Goal: Task Accomplishment & Management: Manage account settings

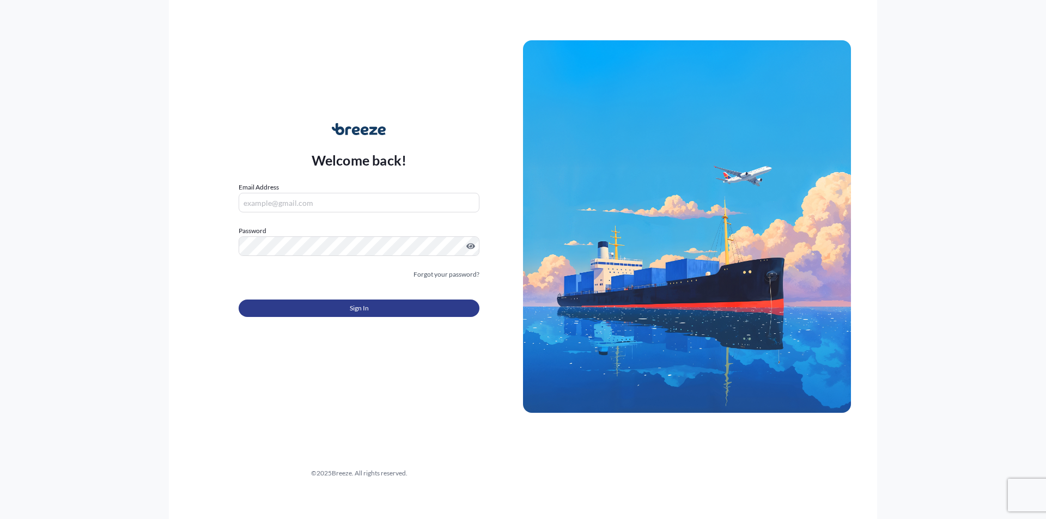
type input "[EMAIL_ADDRESS][DOMAIN_NAME]"
click at [328, 307] on button "Sign In" at bounding box center [359, 308] width 241 height 17
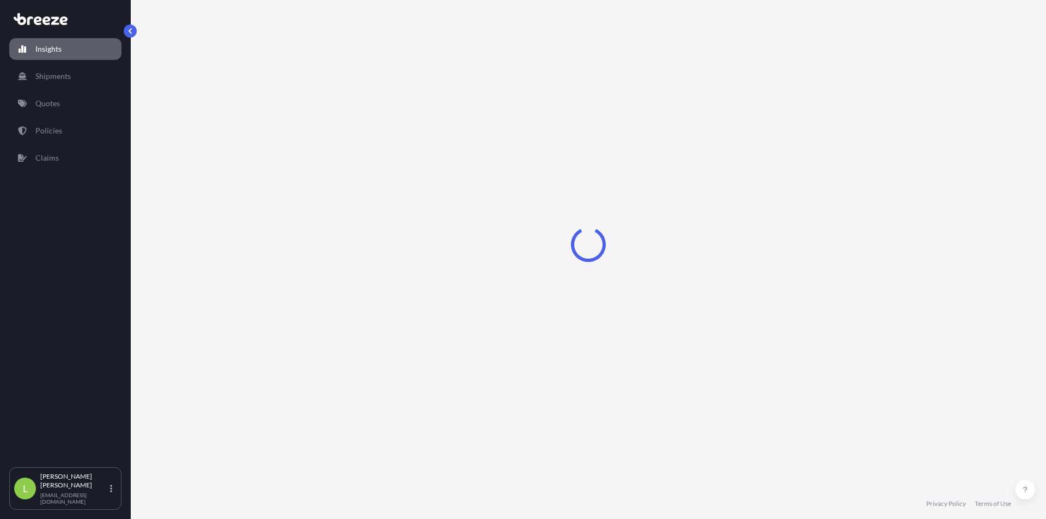
select select "2025"
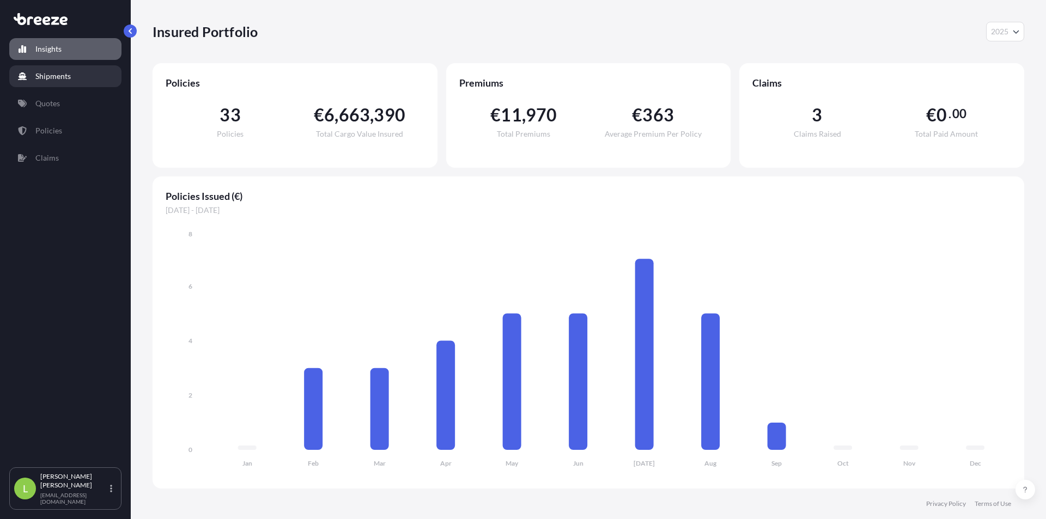
click at [62, 81] on p "Shipments" at bounding box center [52, 76] width 35 height 11
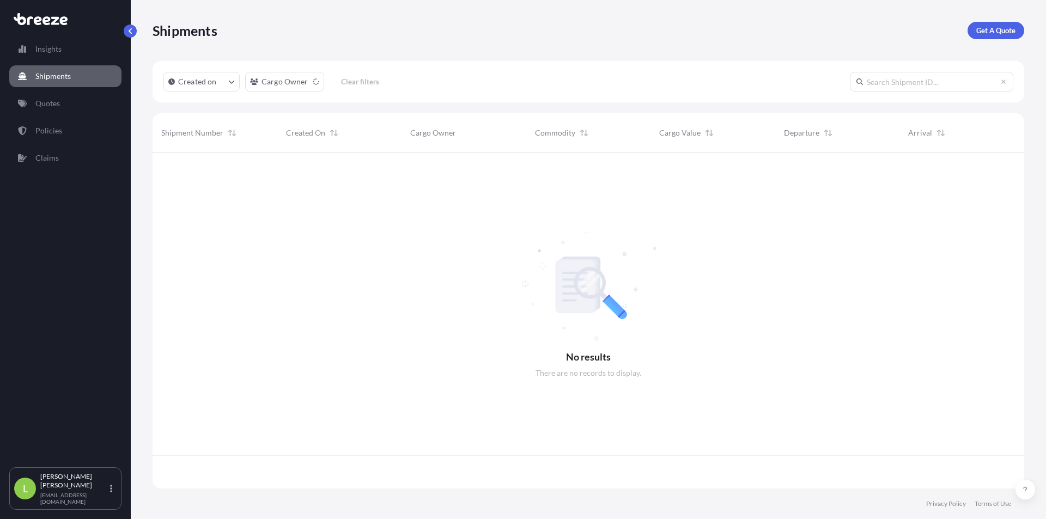
scroll to position [334, 864]
click at [62, 101] on link "Quotes" at bounding box center [65, 104] width 112 height 22
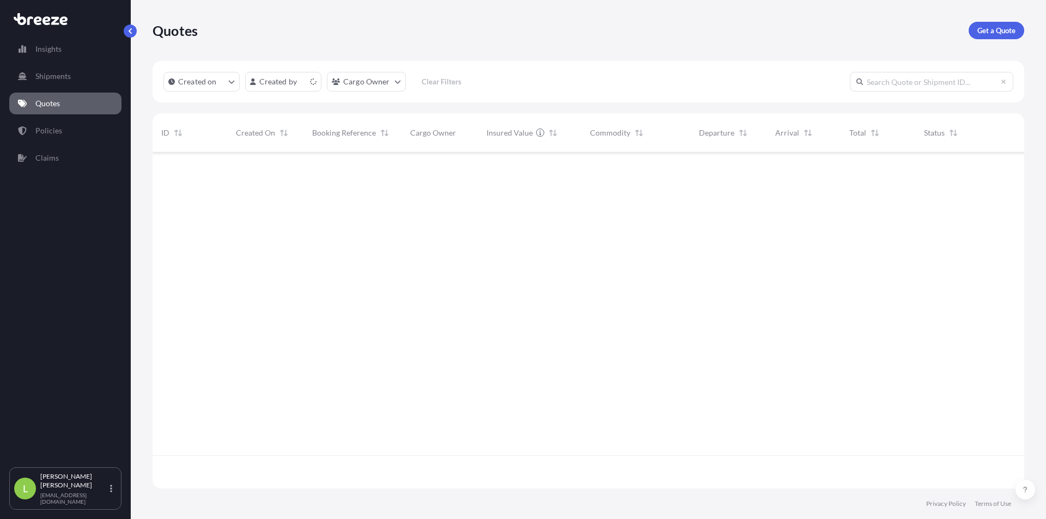
scroll to position [334, 864]
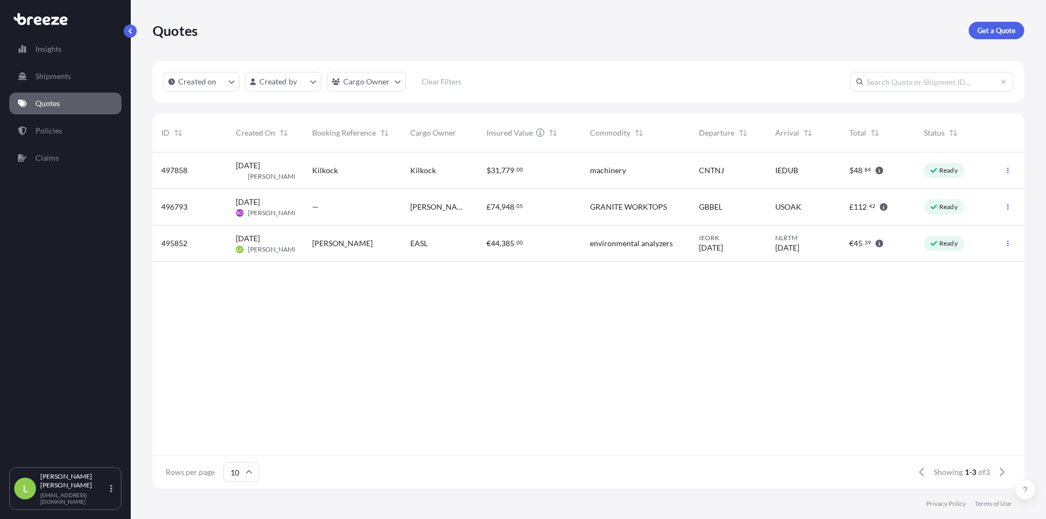
drag, startPoint x: 513, startPoint y: 39, endPoint x: 613, endPoint y: 18, distance: 101.4
click at [488, 29] on div "Quotes Get a Quote" at bounding box center [589, 30] width 872 height 17
click at [990, 29] on p "Get a Quote" at bounding box center [997, 30] width 38 height 11
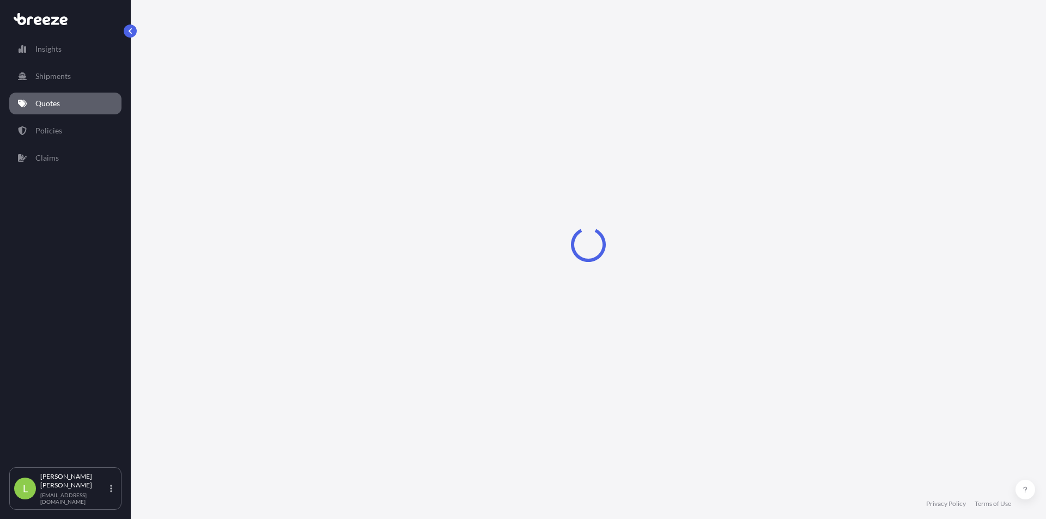
select select "Sea"
select select "1"
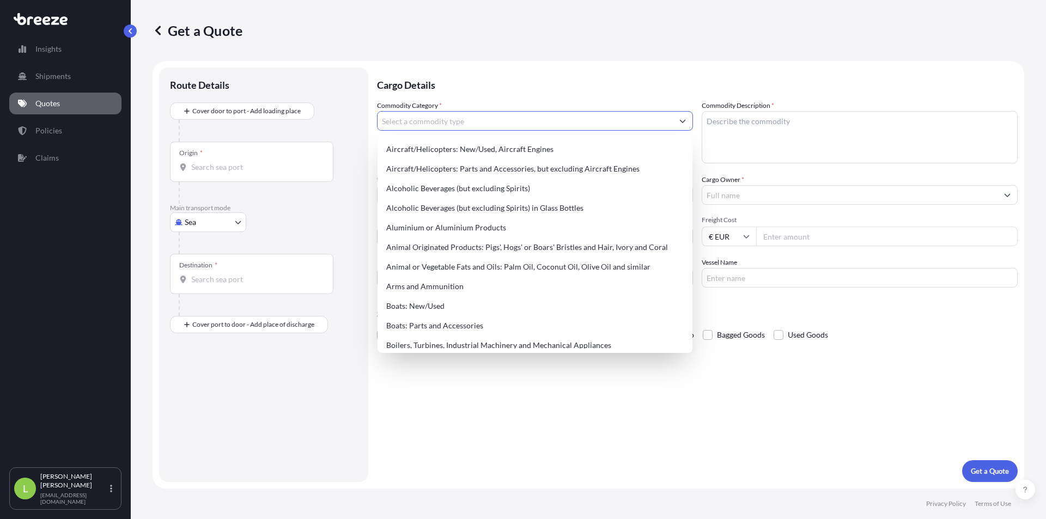
click at [417, 120] on input "Commodity Category *" at bounding box center [525, 121] width 295 height 20
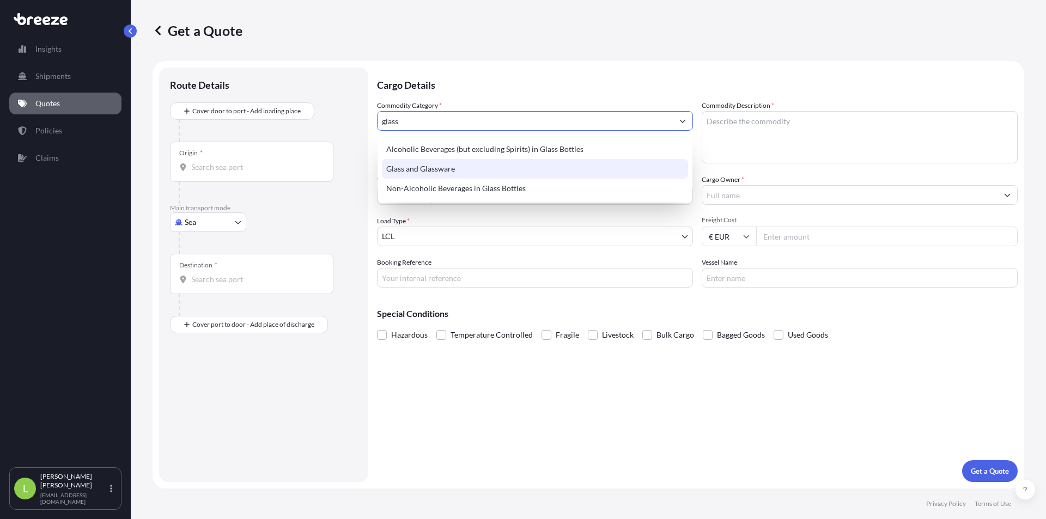
click at [438, 165] on div "Glass and Glassware" at bounding box center [535, 169] width 306 height 20
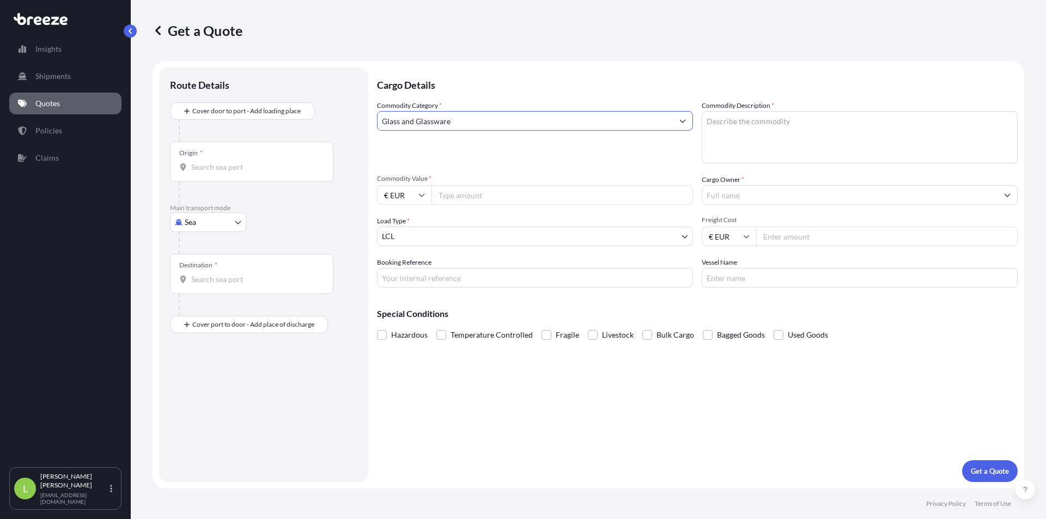
type input "Glass and Glassware"
click at [741, 131] on textarea "Commodity Description *" at bounding box center [860, 137] width 316 height 52
click at [803, 134] on textarea "Commodity Description *" at bounding box center [860, 137] width 316 height 52
type textarea "glass bottles"
click at [481, 196] on input "Commodity Value *" at bounding box center [563, 195] width 262 height 20
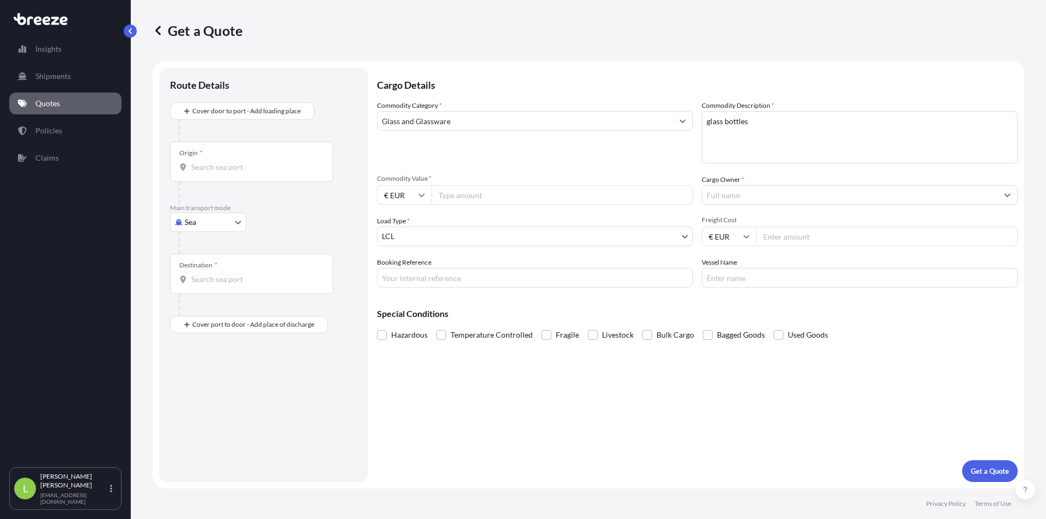
click at [477, 190] on input "Commodity Value *" at bounding box center [563, 195] width 262 height 20
type input "2105.29"
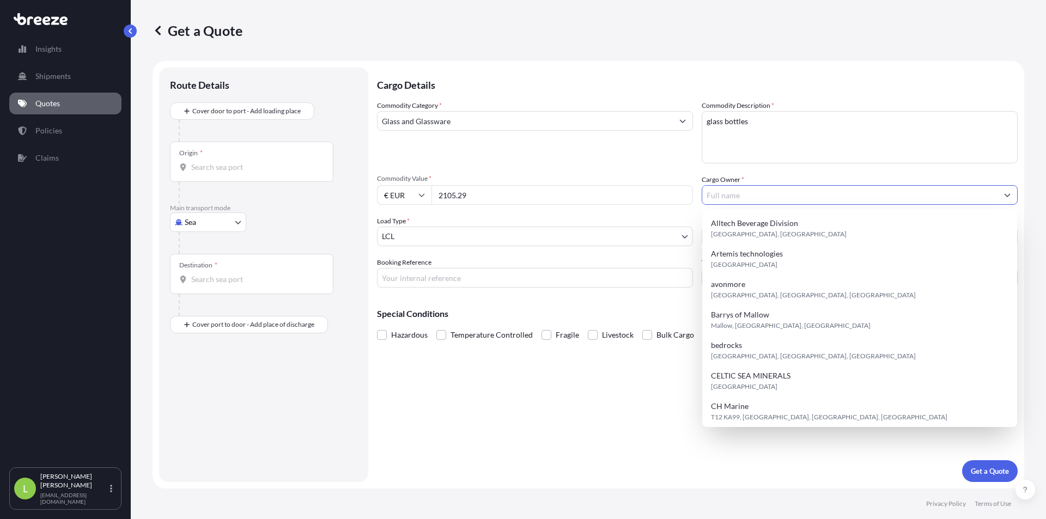
click at [749, 195] on input "Cargo Owner *" at bounding box center [850, 195] width 295 height 20
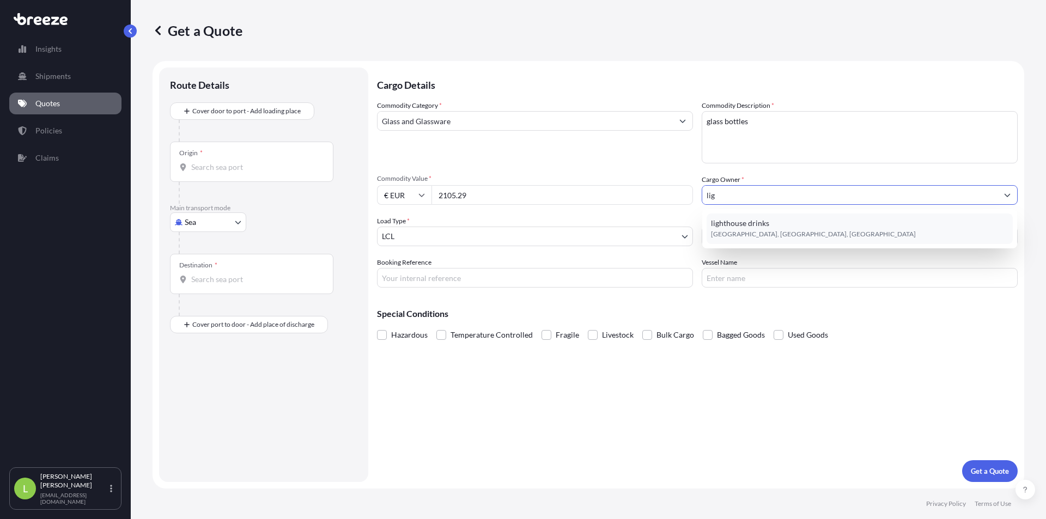
click at [758, 222] on span "lighthouse drinks" at bounding box center [740, 223] width 58 height 11
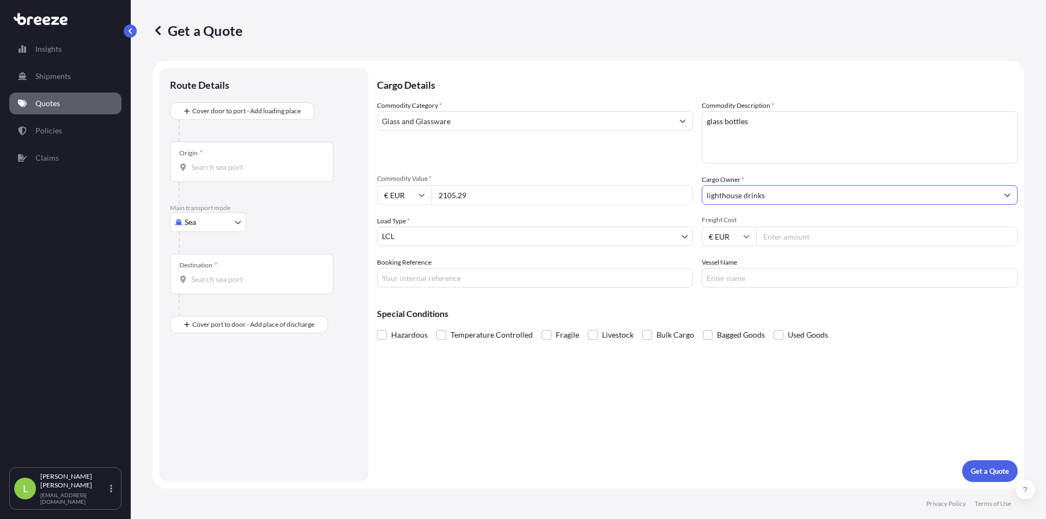
type input "lighthouse drinks"
click at [810, 237] on input "Freight Cost" at bounding box center [887, 237] width 262 height 20
type input "800"
click at [515, 280] on input "Booking Reference" at bounding box center [535, 278] width 316 height 20
paste input "GRP13493"
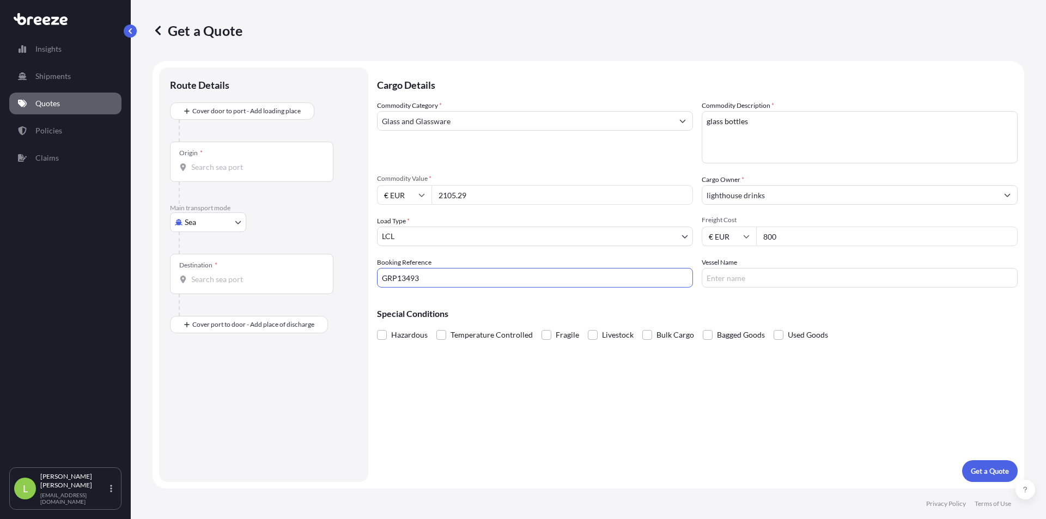
type input "GRP13493"
drag, startPoint x: 789, startPoint y: 237, endPoint x: 770, endPoint y: 236, distance: 19.1
click at [770, 236] on input "800" at bounding box center [887, 237] width 262 height 20
click at [761, 274] on input "Vessel Name" at bounding box center [860, 278] width 316 height 20
type input "TBC"
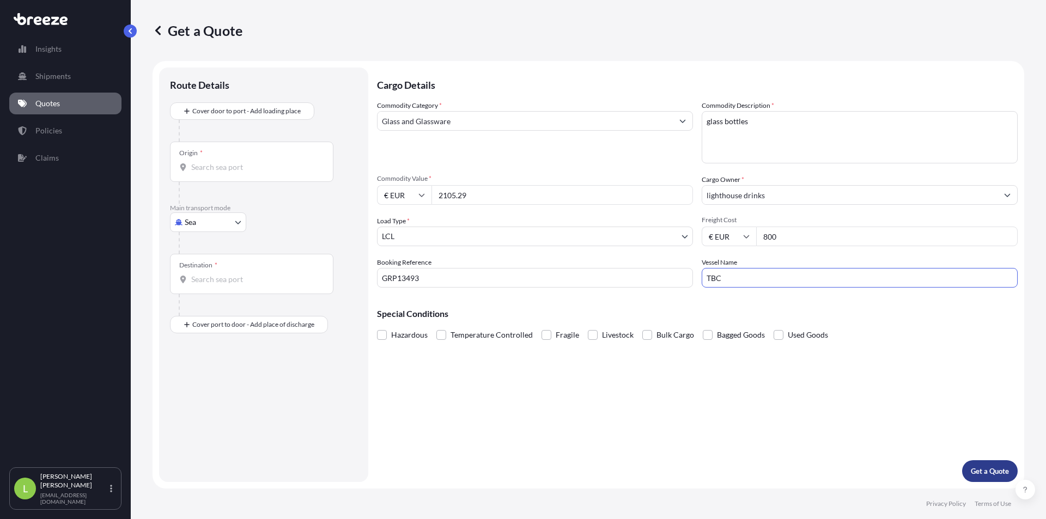
click at [991, 473] on p "Get a Quote" at bounding box center [990, 471] width 38 height 11
click at [243, 170] on input "Origin * Please select an origin" at bounding box center [255, 167] width 129 height 11
click at [231, 157] on div "Origin *" at bounding box center [252, 162] width 164 height 40
click at [231, 162] on input "Origin * Please select an origin" at bounding box center [255, 167] width 129 height 11
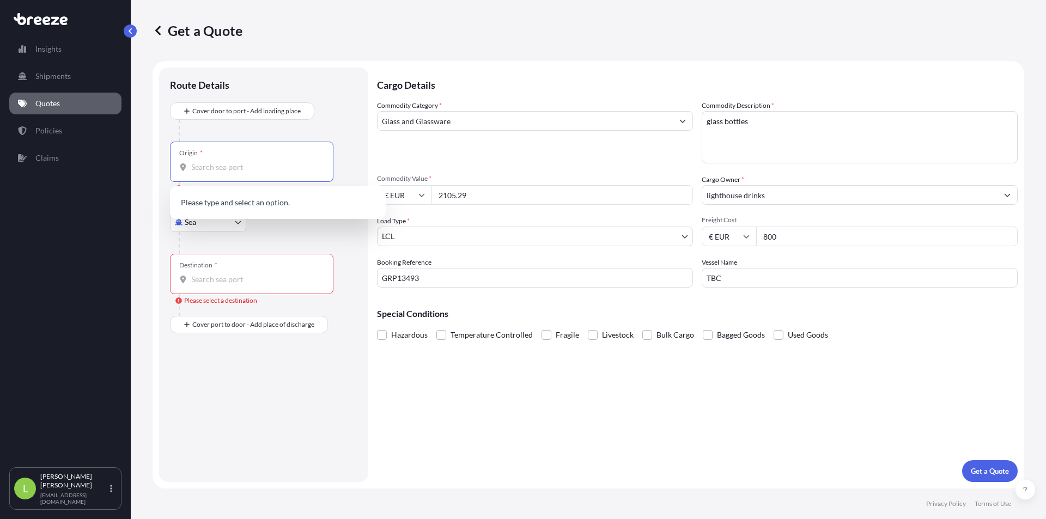
paste input "[GEOGRAPHIC_DATA]"
click at [224, 196] on div "GBCTF - Castleford, United Kingdom" at bounding box center [277, 206] width 207 height 31
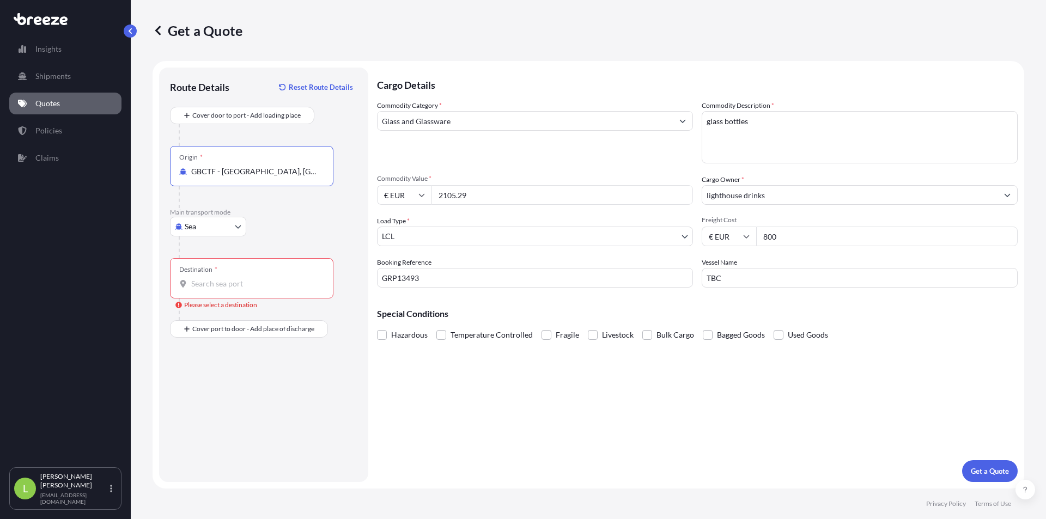
type input "GBCTF - Castleford, United Kingdom"
click at [204, 232] on body "0 options available. 0 options available. 1 option available. Insights Shipment…" at bounding box center [523, 259] width 1046 height 519
click at [209, 293] on div "Road" at bounding box center [208, 295] width 68 height 20
select select "Road"
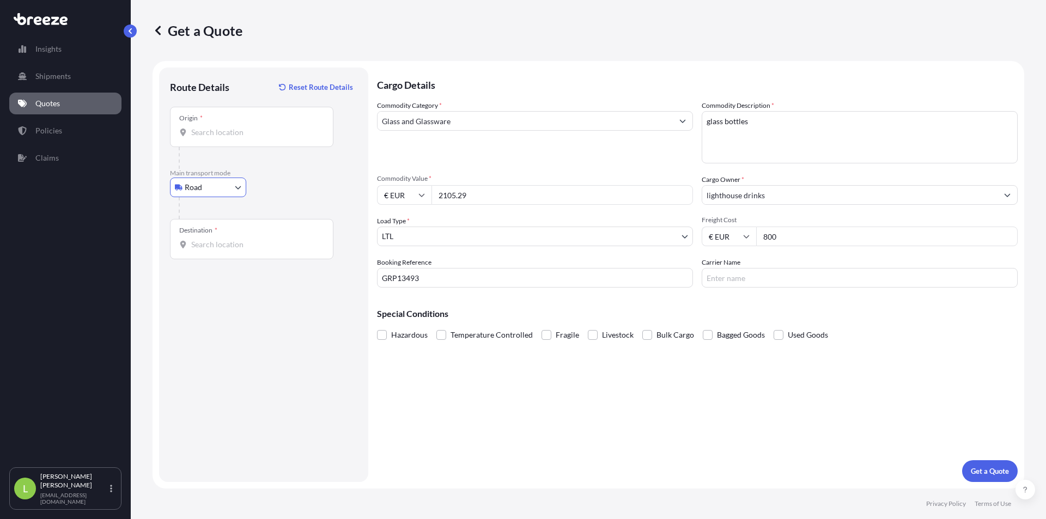
click at [231, 138] on div "Origin *" at bounding box center [252, 127] width 164 height 40
click at [231, 138] on input "Origin *" at bounding box center [255, 132] width 129 height 11
paste input "[GEOGRAPHIC_DATA]"
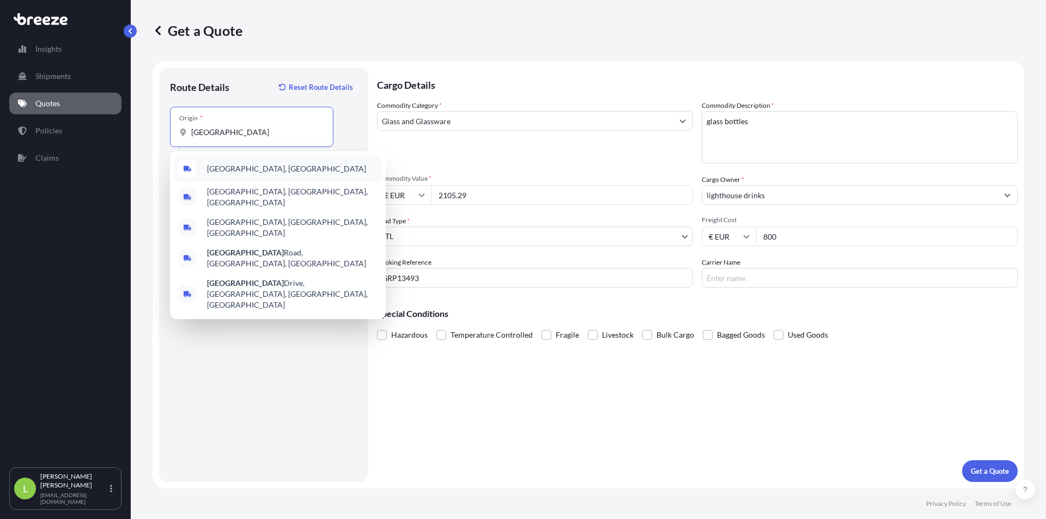
click at [235, 165] on span "[GEOGRAPHIC_DATA], [GEOGRAPHIC_DATA]" at bounding box center [286, 169] width 159 height 11
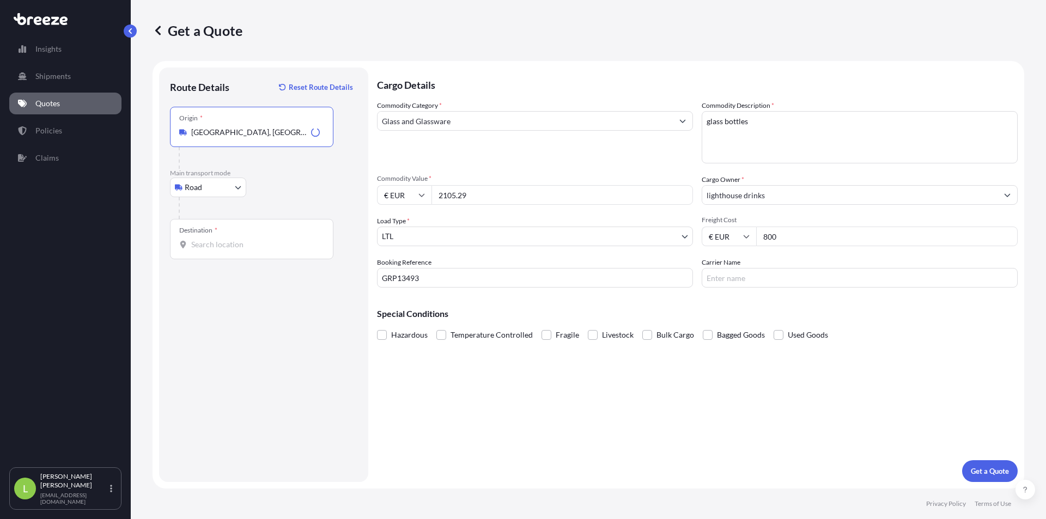
type input "[GEOGRAPHIC_DATA], [GEOGRAPHIC_DATA]"
click at [208, 241] on input "Destination *" at bounding box center [255, 244] width 129 height 11
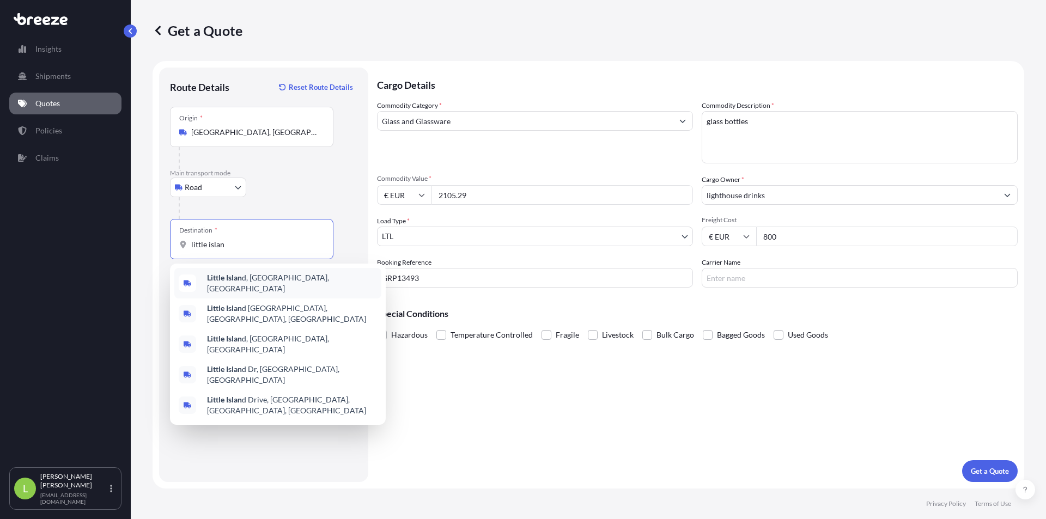
click at [241, 281] on b "Little Islan" at bounding box center [224, 277] width 35 height 9
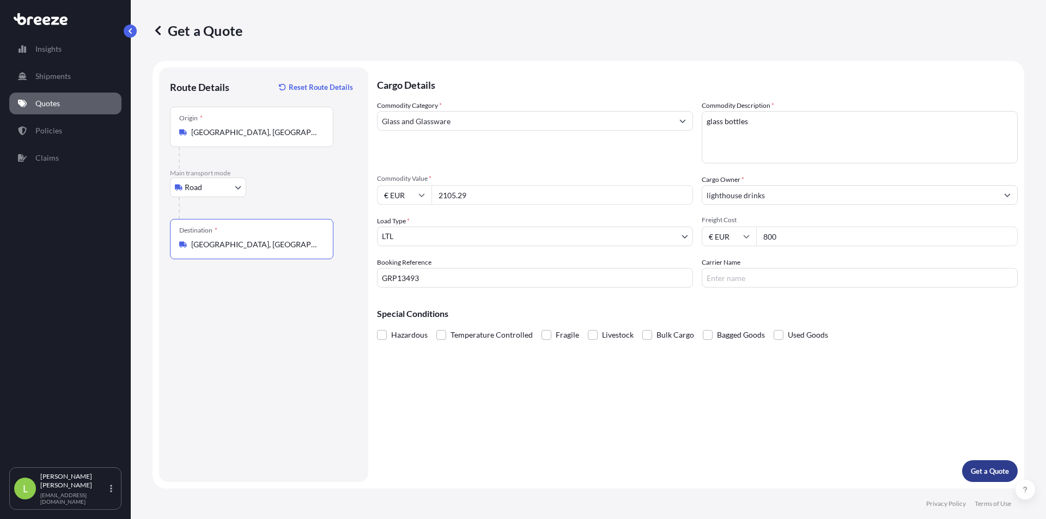
type input "Little Island, County Cork, Ireland"
click at [998, 475] on p "Get a Quote" at bounding box center [990, 471] width 38 height 11
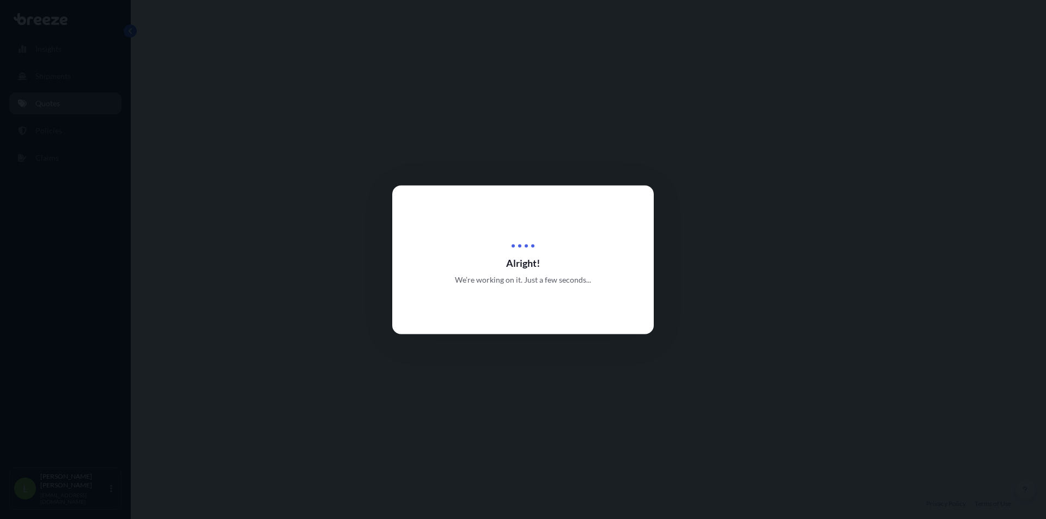
select select "Road"
select select "1"
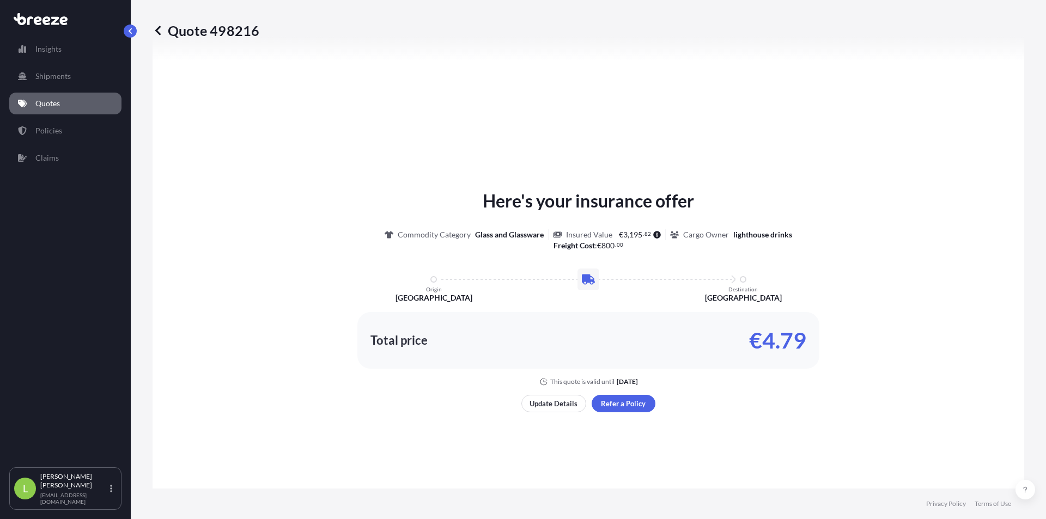
scroll to position [383, 0]
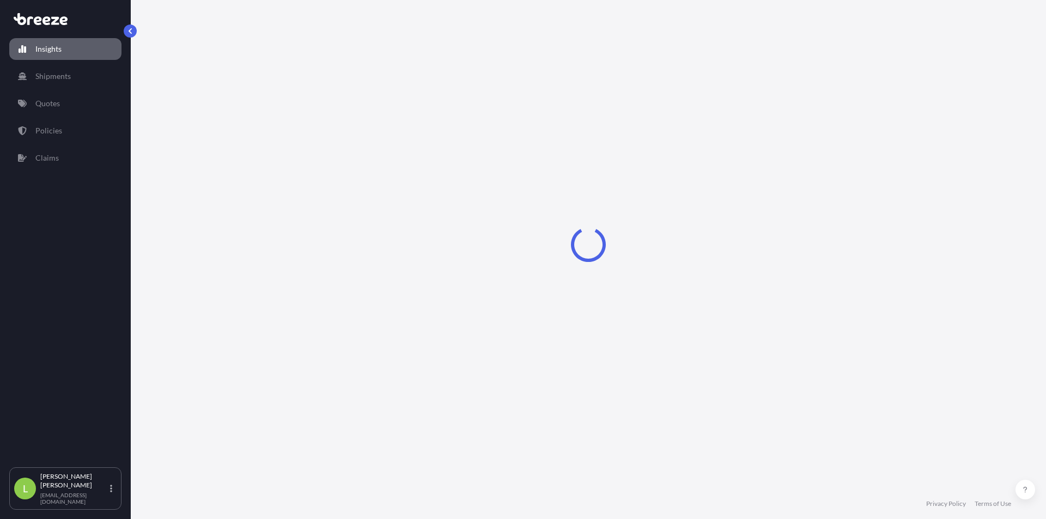
select select "2025"
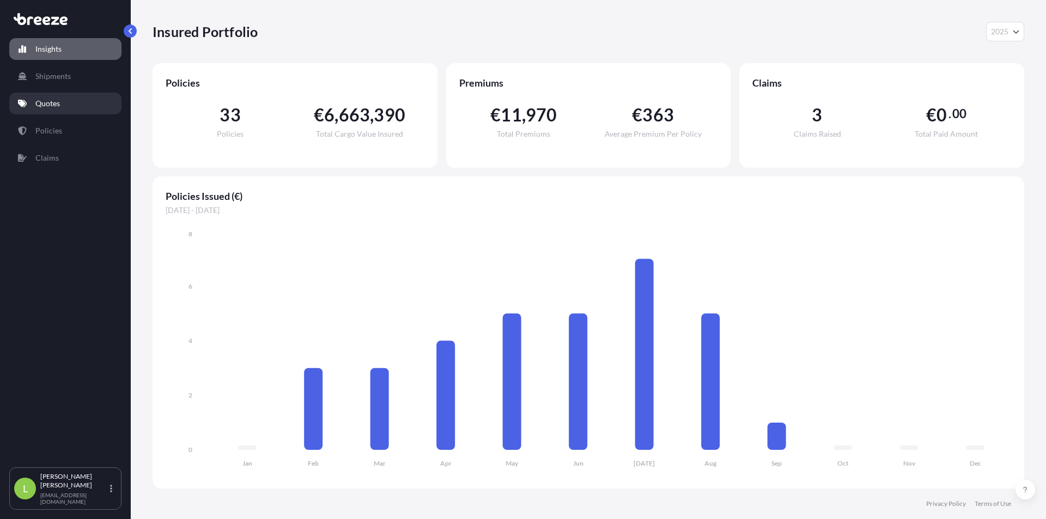
click at [69, 96] on link "Quotes" at bounding box center [65, 104] width 112 height 22
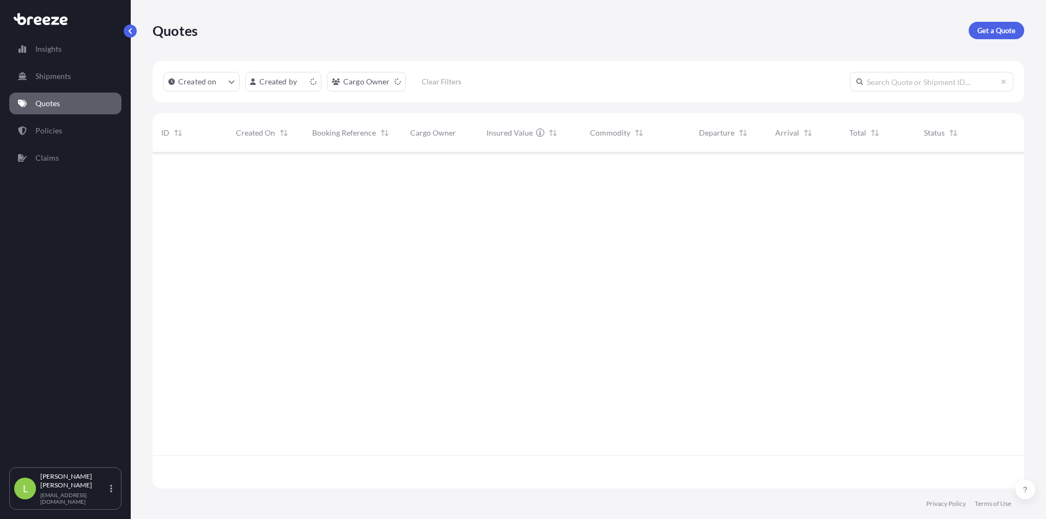
scroll to position [334, 864]
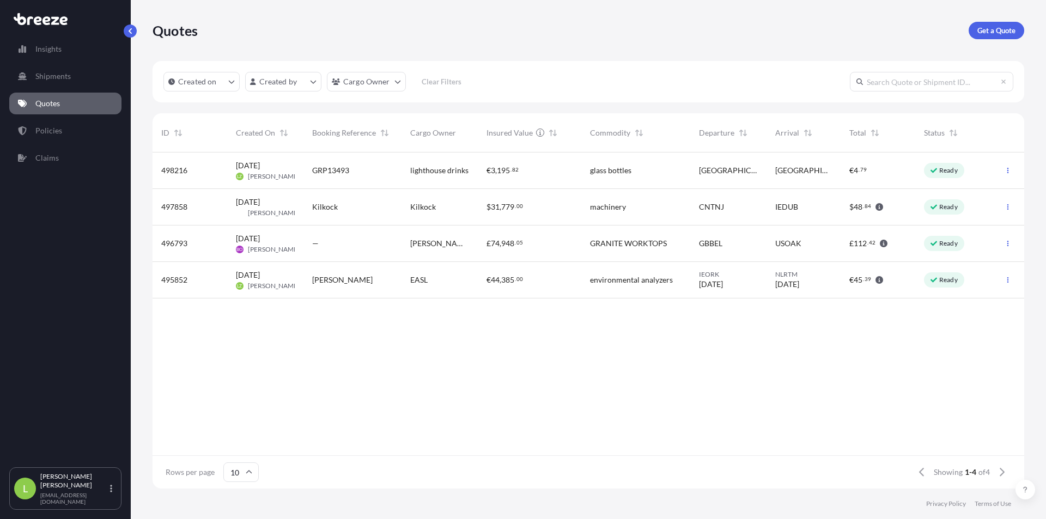
click at [863, 172] on span "79" at bounding box center [864, 170] width 7 height 4
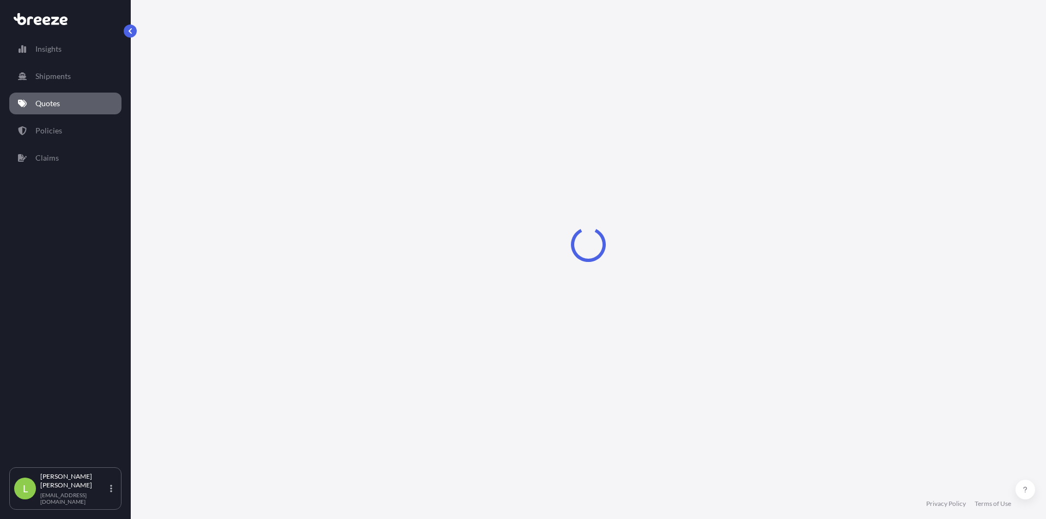
select select "Road"
select select "1"
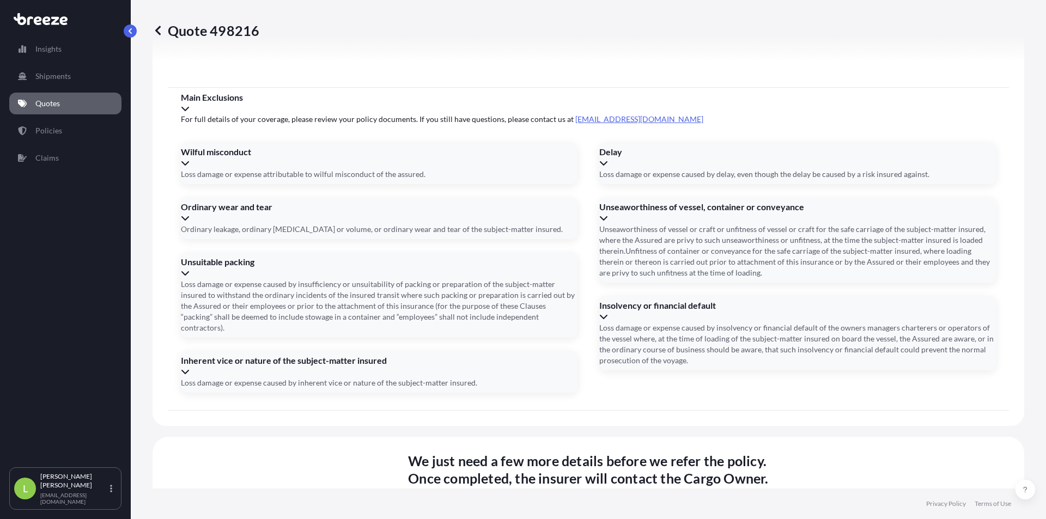
scroll to position [1309, 0]
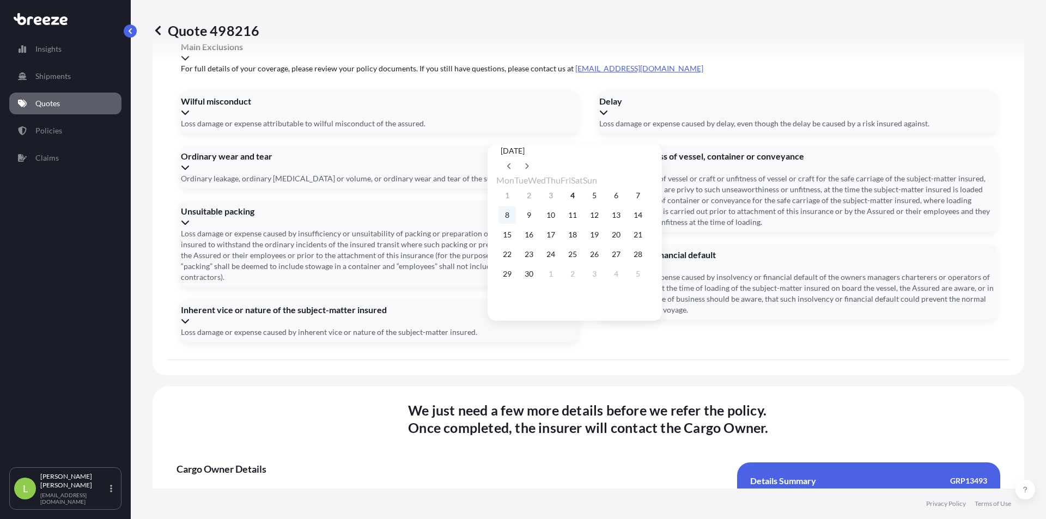
click at [511, 216] on button "8" at bounding box center [507, 215] width 17 height 17
type input "[DATE]"
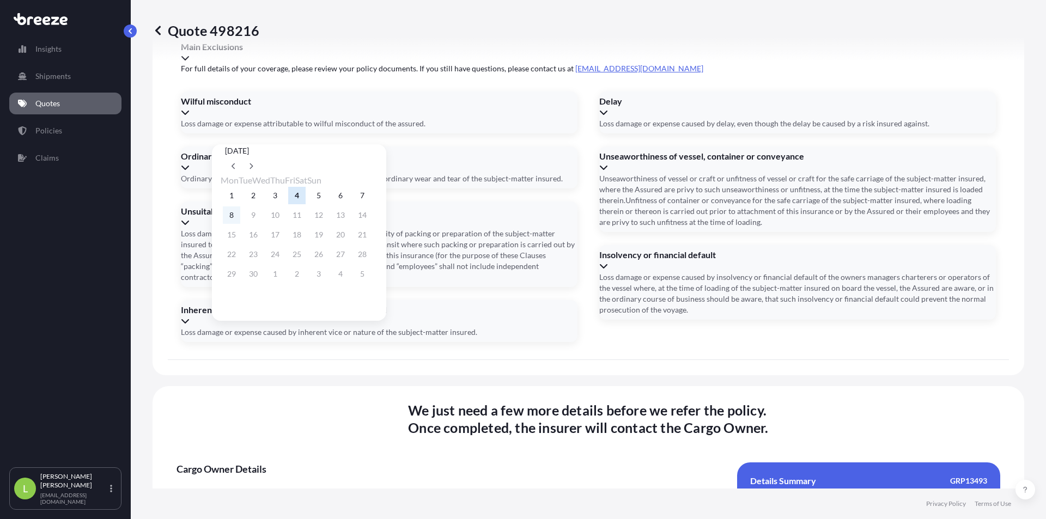
click at [233, 218] on button "8" at bounding box center [231, 215] width 17 height 17
type input "[DATE]"
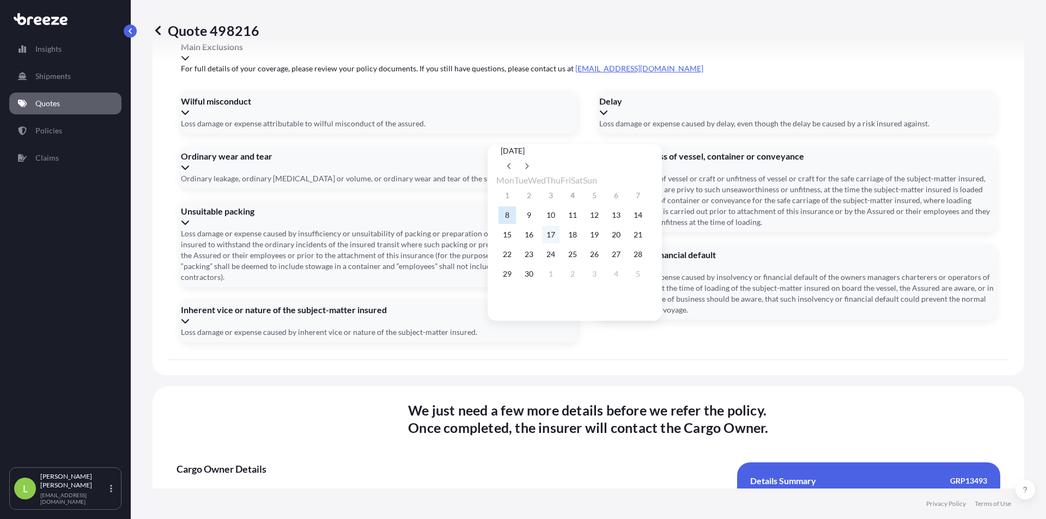
click at [560, 239] on button "17" at bounding box center [550, 234] width 17 height 17
type input "[DATE]"
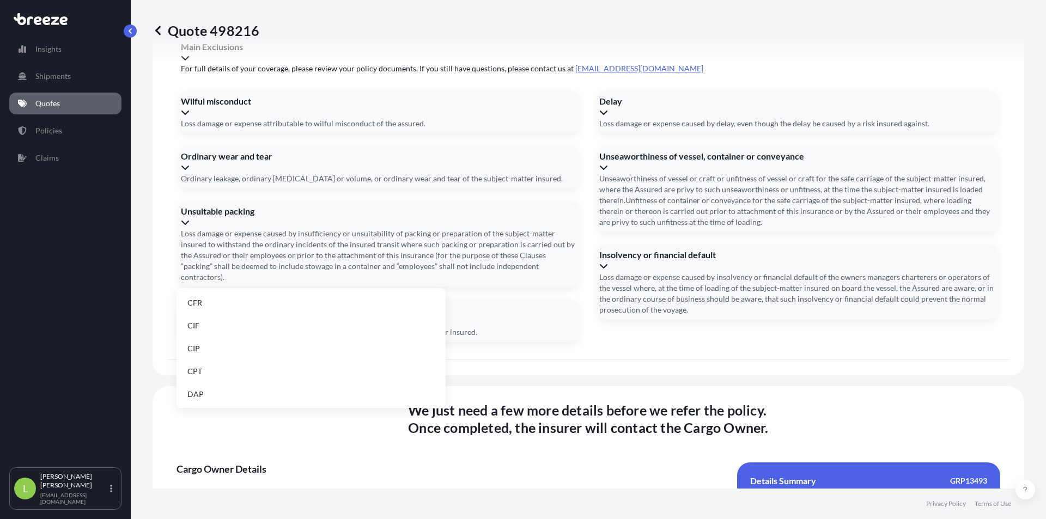
click at [373, 390] on li "DAP" at bounding box center [311, 394] width 261 height 21
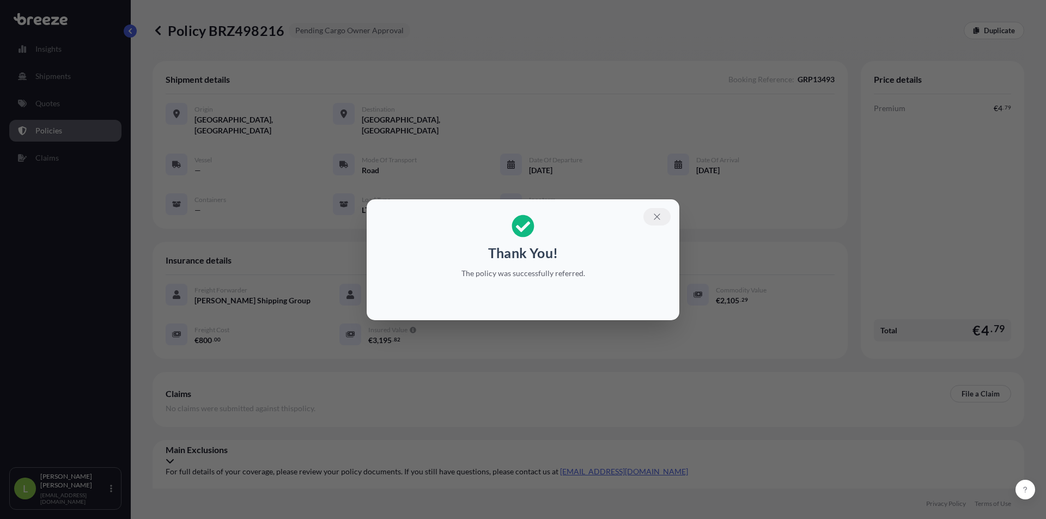
click at [660, 220] on icon "button" at bounding box center [657, 217] width 6 height 6
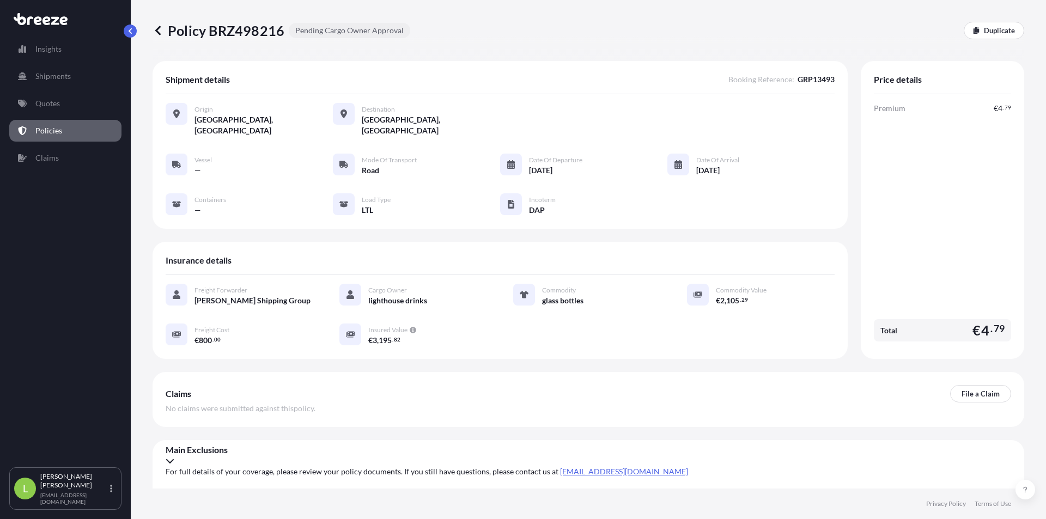
drag, startPoint x: 511, startPoint y: 48, endPoint x: 422, endPoint y: 4, distance: 99.2
click at [441, 41] on div "Policy BRZ498216 Pending Cargo Owner Approval Duplicate" at bounding box center [589, 30] width 872 height 61
